Goal: Transaction & Acquisition: Purchase product/service

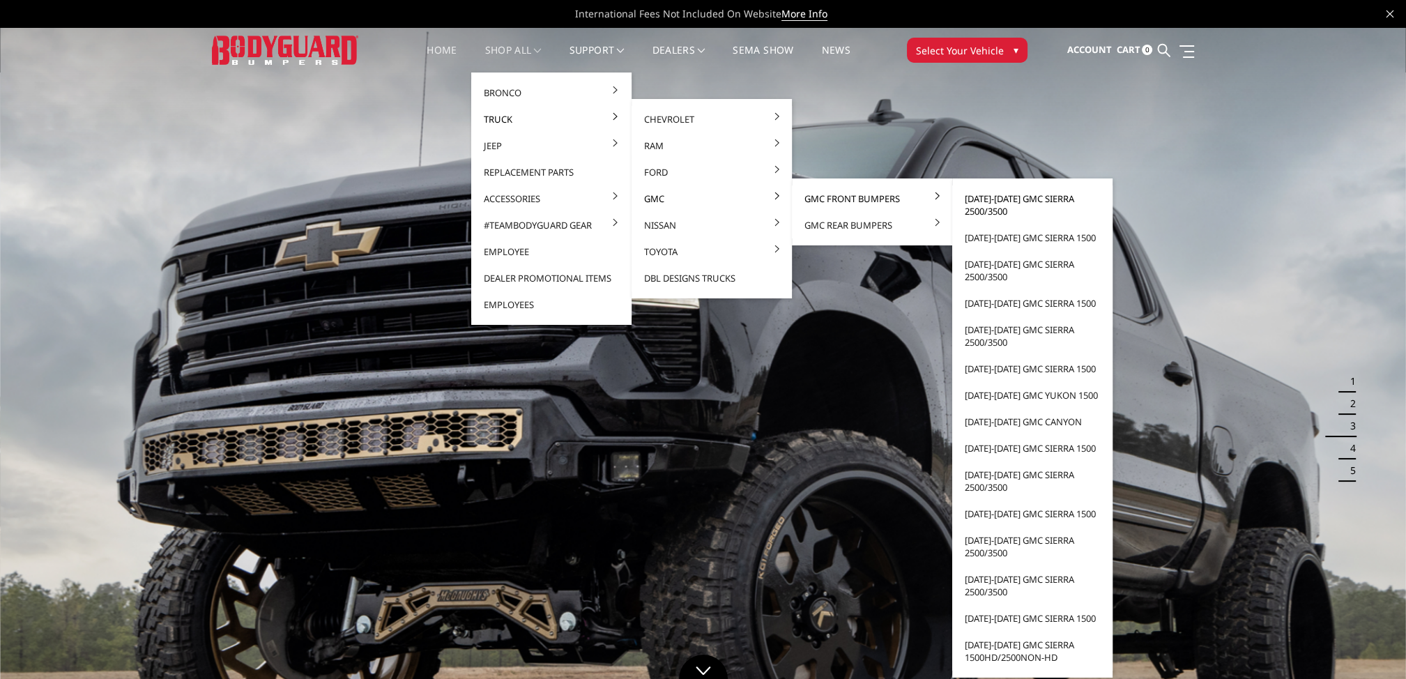
click at [988, 206] on link "[DATE]-[DATE] GMC Sierra 2500/3500" at bounding box center [1032, 204] width 149 height 39
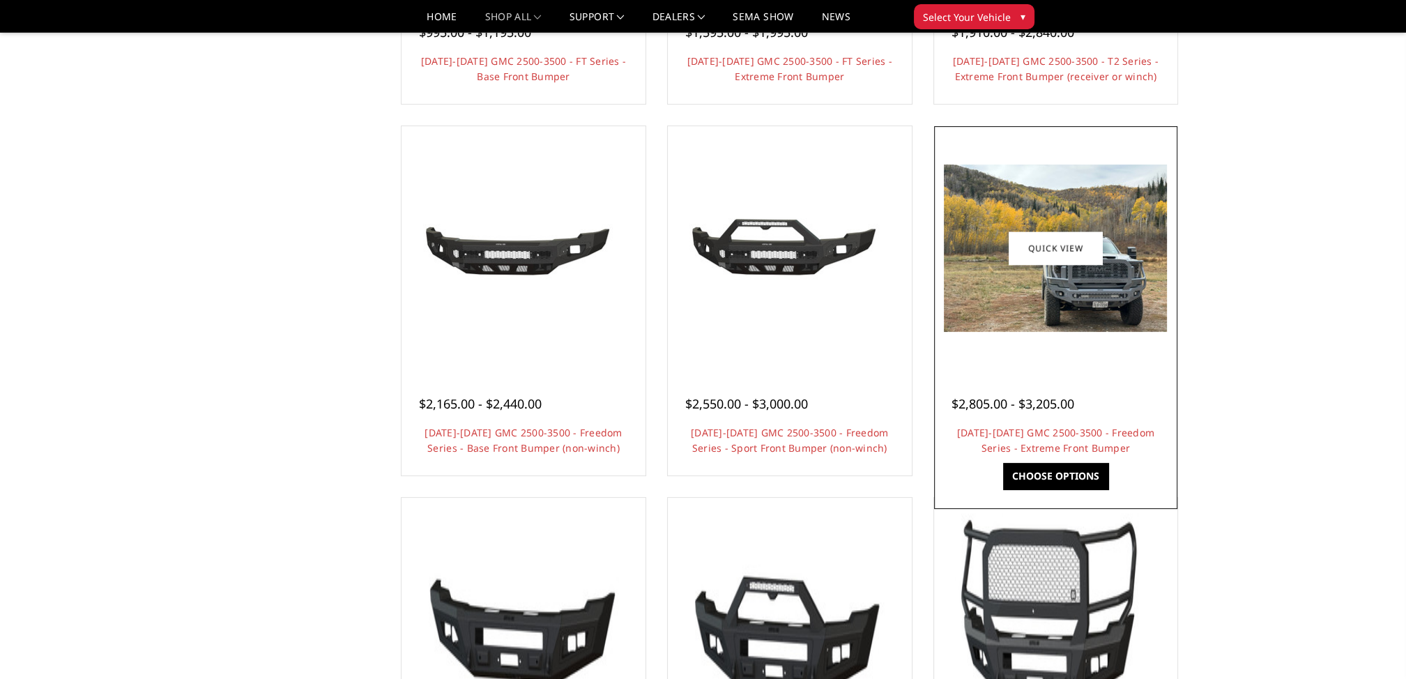
scroll to position [418, 0]
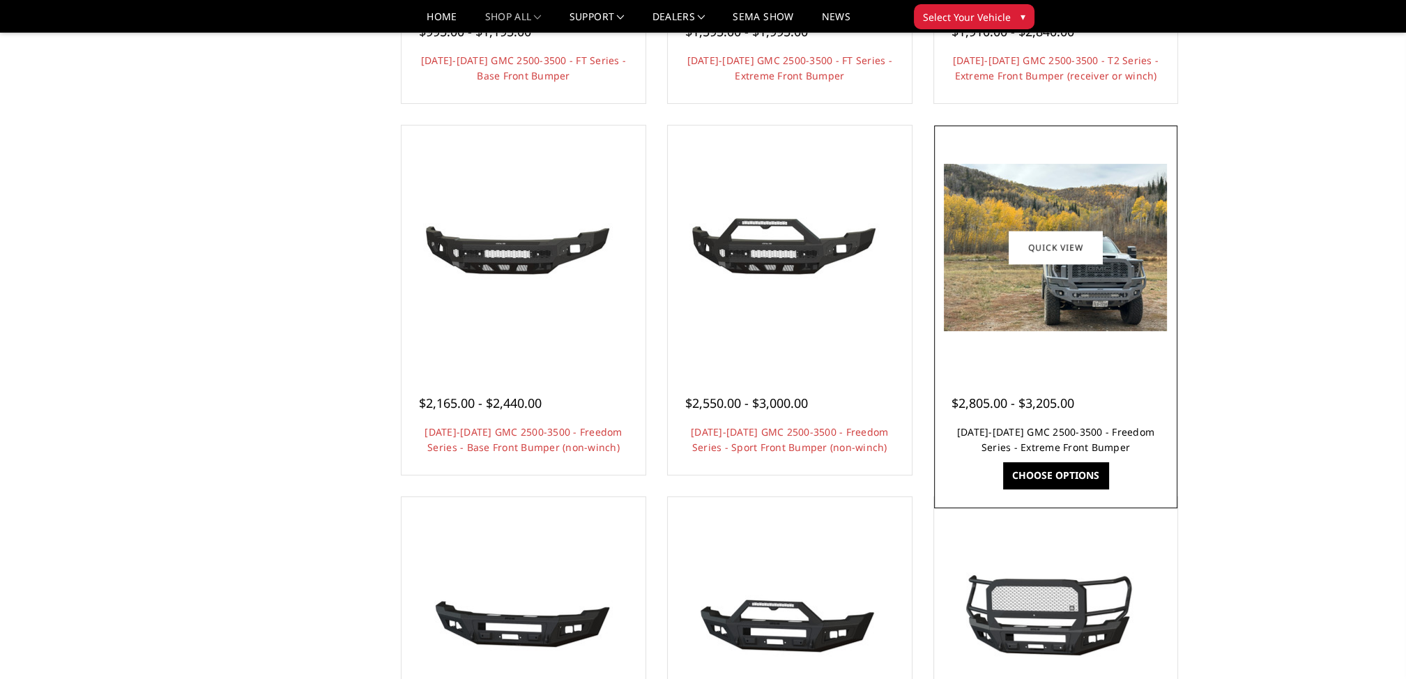
click at [1040, 428] on link "[DATE]-[DATE] GMC 2500-3500 - Freedom Series - Extreme Front Bumper" at bounding box center [1055, 439] width 197 height 29
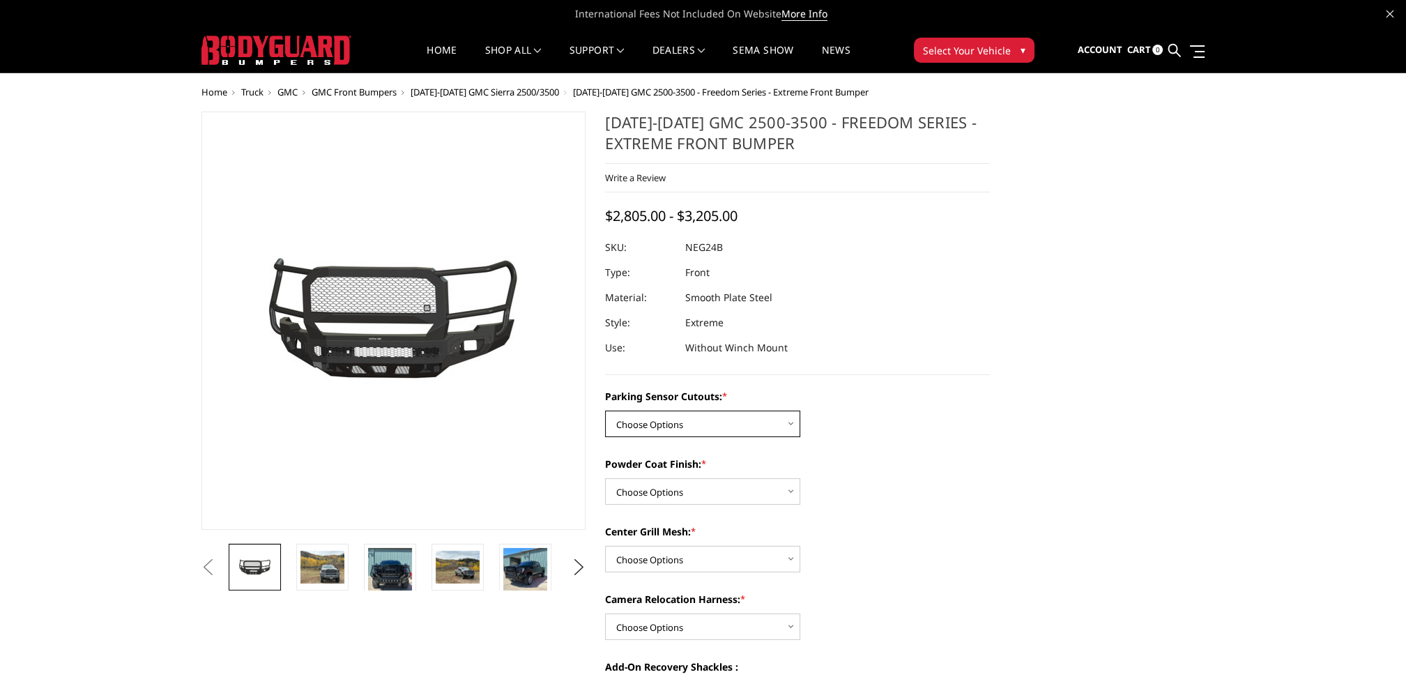
click at [700, 423] on select "Choose Options No - Without Parking Sensor Cutouts Yes - With Parking Sensor Cu…" at bounding box center [702, 424] width 195 height 26
select select "2874"
click at [605, 411] on select "Choose Options No - Without Parking Sensor Cutouts Yes - With Parking Sensor Cu…" at bounding box center [702, 424] width 195 height 26
click at [668, 496] on select "Choose Options Bare Metal Texture Black Powder Coat" at bounding box center [702, 491] width 195 height 26
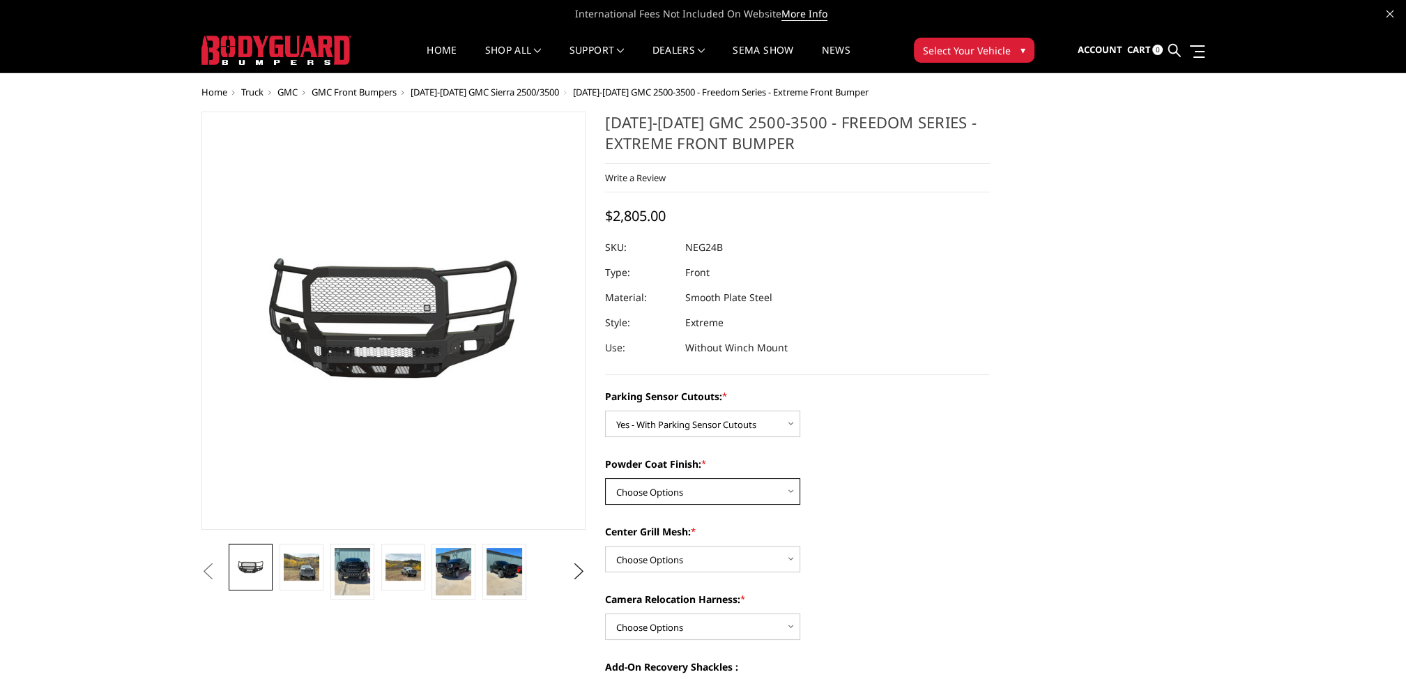
select select "2876"
click at [605, 478] on select "Choose Options Bare Metal Texture Black Powder Coat" at bounding box center [702, 491] width 195 height 26
click at [657, 563] on select "Choose Options WITH Expanded Metal in Center Grill WITHOUT Expanded Metal in Ce…" at bounding box center [702, 559] width 195 height 26
click at [605, 546] on select "Choose Options WITH Expanded Metal in Center Grill WITHOUT Expanded Metal in Ce…" at bounding box center [702, 559] width 195 height 26
drag, startPoint x: 655, startPoint y: 554, endPoint x: 659, endPoint y: 569, distance: 15.2
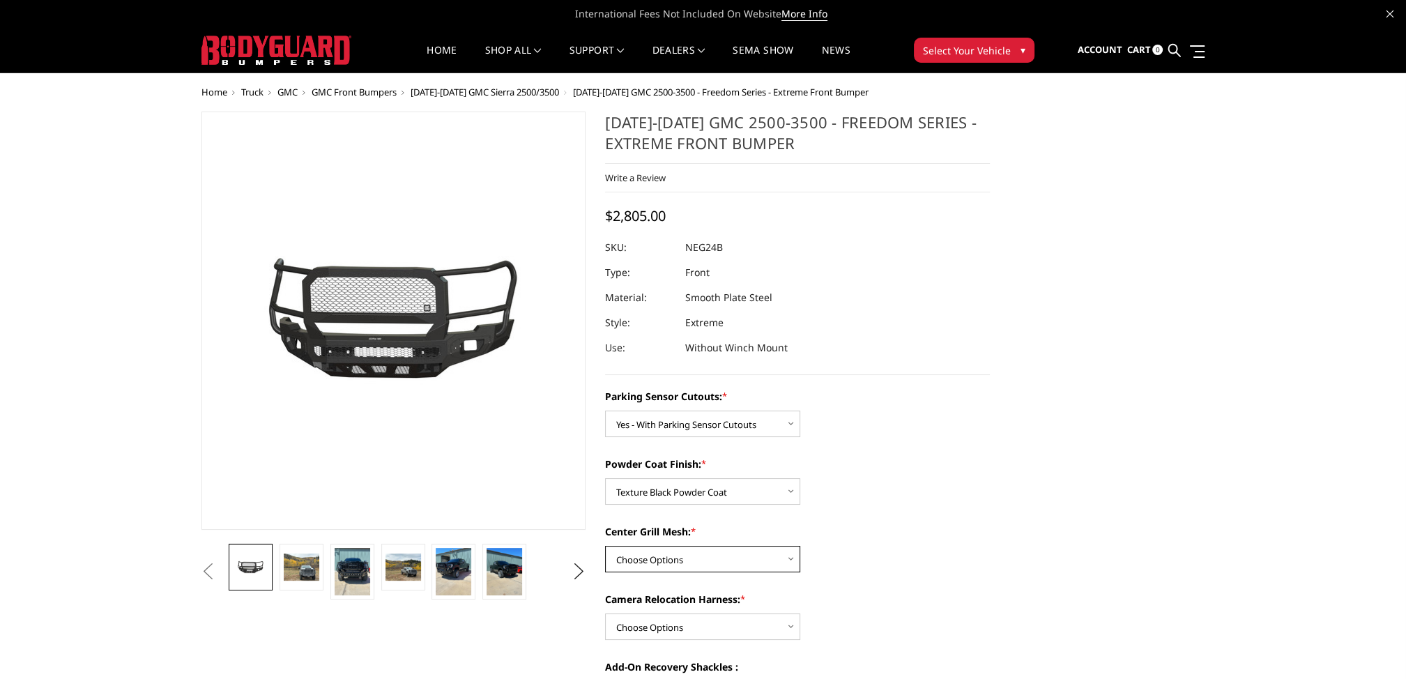
click at [655, 554] on select "Choose Options WITH Expanded Metal in Center Grill WITHOUT Expanded Metal in Ce…" at bounding box center [702, 559] width 195 height 26
select select "2877"
click at [605, 546] on select "Choose Options WITH Expanded Metal in Center Grill WITHOUT Expanded Metal in Ce…" at bounding box center [702, 559] width 195 height 26
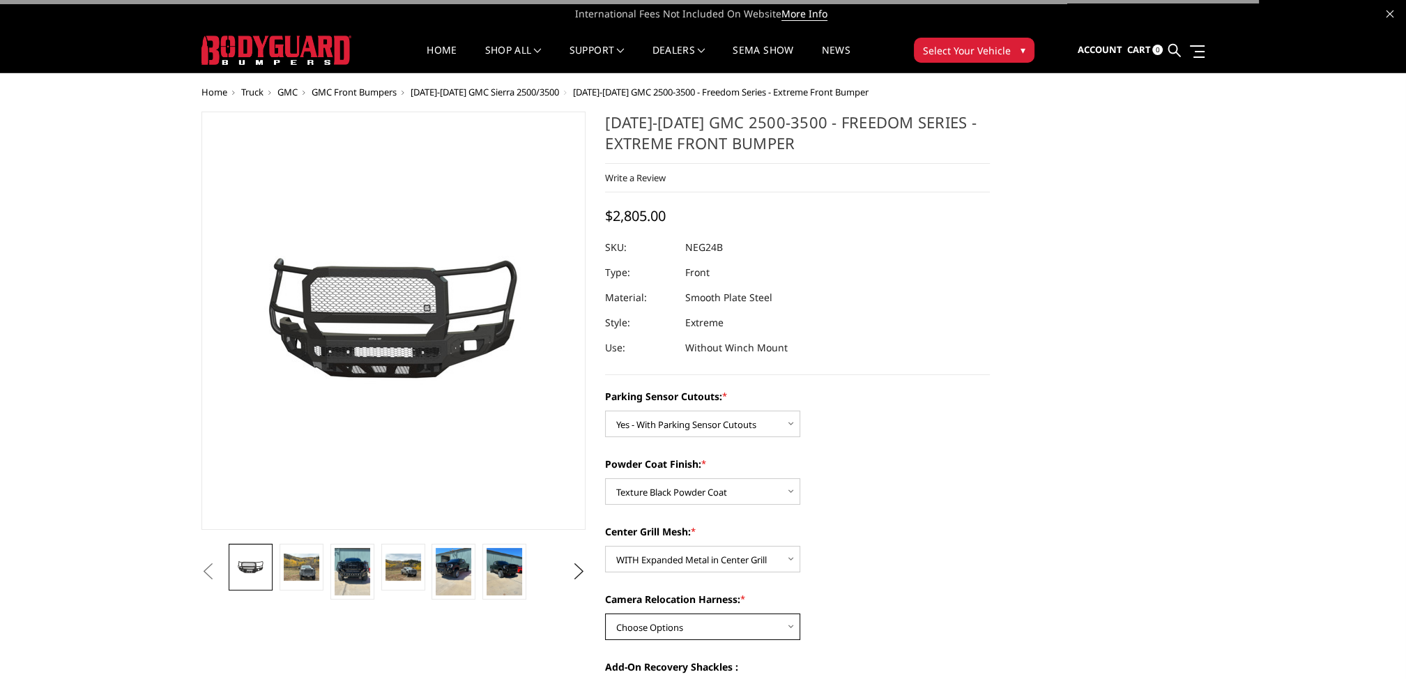
click at [653, 618] on select "Choose Options WITH Camera Relocation Harness WITHOUT Camera Relocation Harness" at bounding box center [702, 626] width 195 height 26
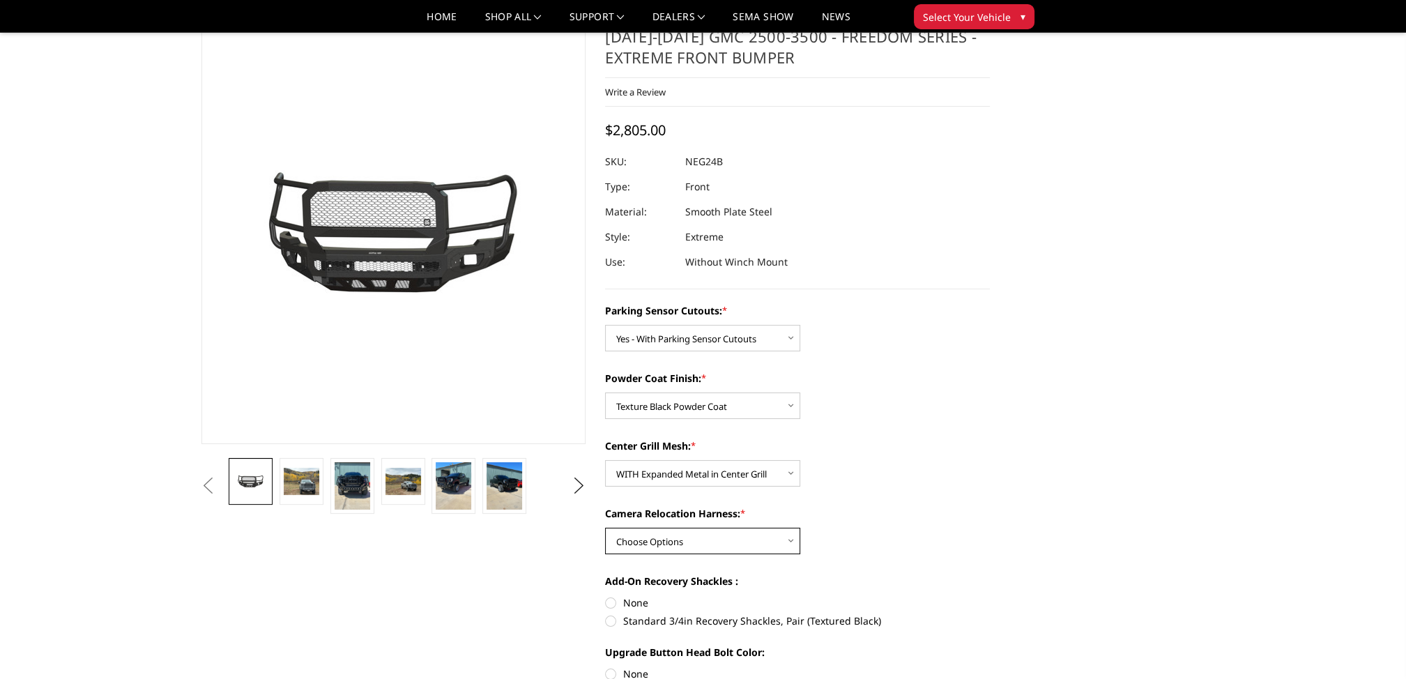
scroll to position [70, 0]
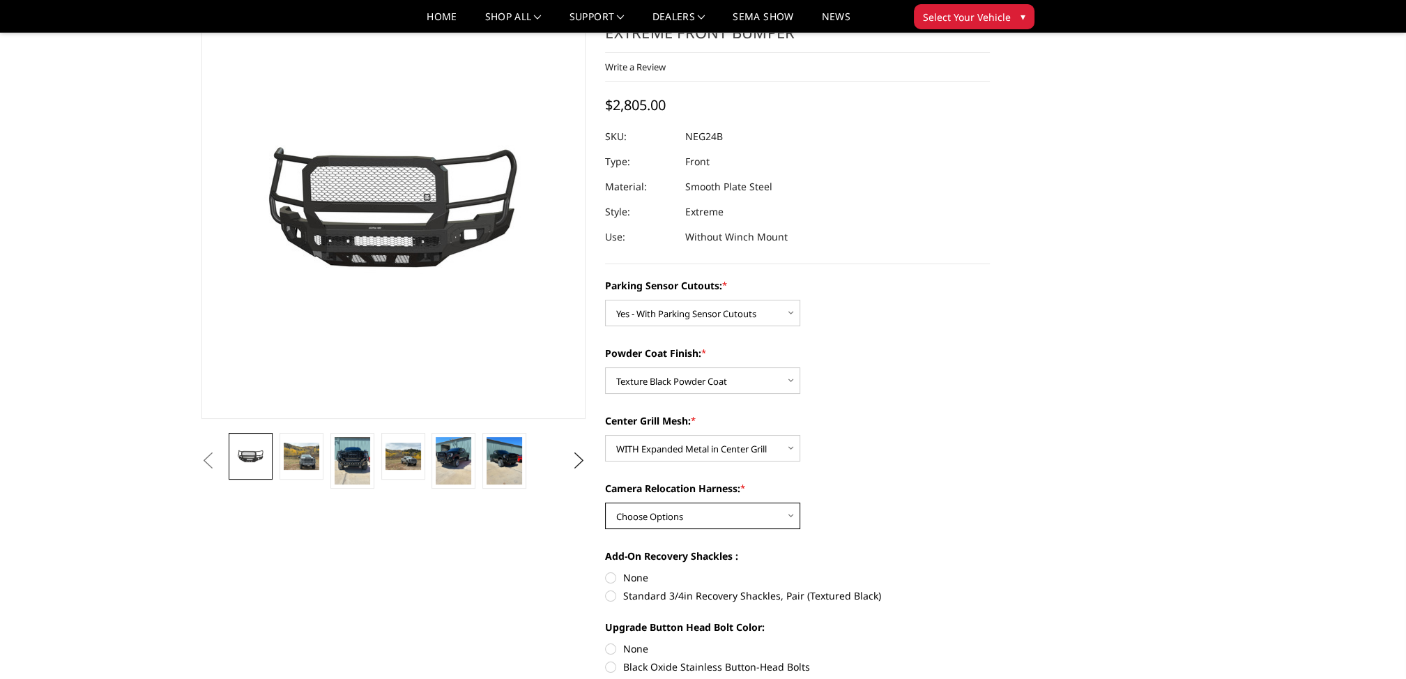
click at [653, 524] on select "Choose Options WITH Camera Relocation Harness WITHOUT Camera Relocation Harness" at bounding box center [702, 516] width 195 height 26
select select "2880"
click at [605, 503] on select "Choose Options WITH Camera Relocation Harness WITHOUT Camera Relocation Harness" at bounding box center [702, 516] width 195 height 26
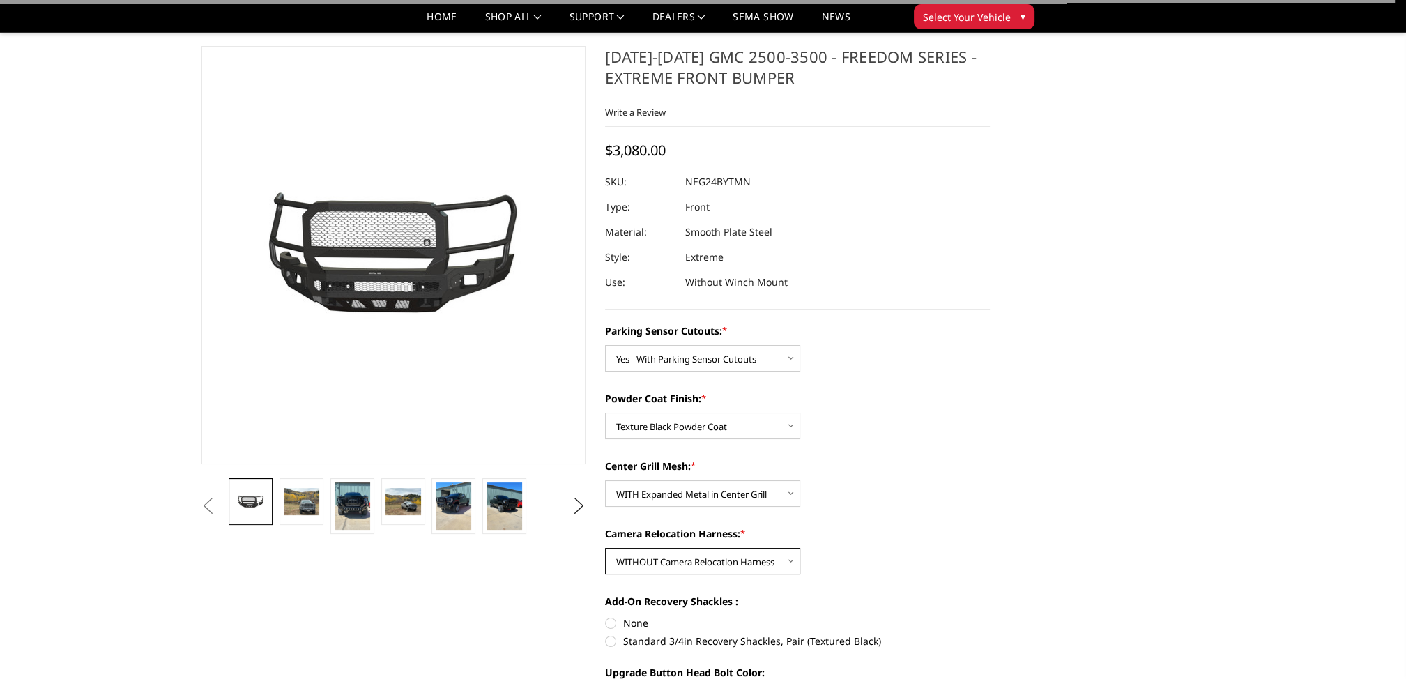
scroll to position [0, 0]
